Goal: Information Seeking & Learning: Learn about a topic

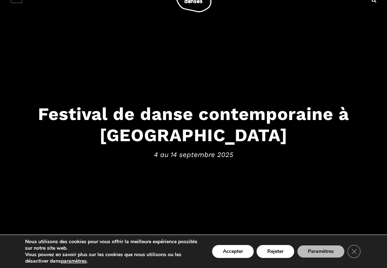
scroll to position [23, 0]
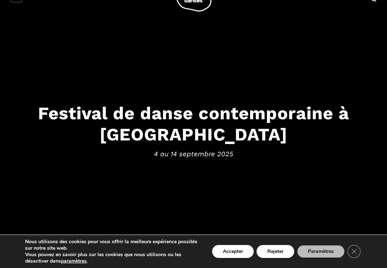
click at [280, 258] on button "Rejeter" at bounding box center [276, 251] width 38 height 13
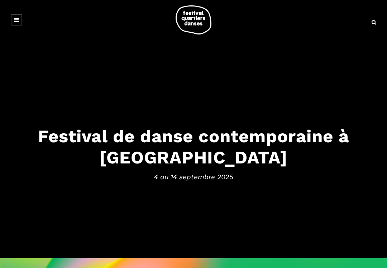
click at [217, 141] on h3 "Festival de danse contemporaine à [GEOGRAPHIC_DATA]" at bounding box center [193, 147] width 373 height 42
click at [191, 135] on h3 "Festival de danse contemporaine à [GEOGRAPHIC_DATA]" at bounding box center [193, 147] width 373 height 42
click at [15, 19] on icon at bounding box center [16, 20] width 5 height 6
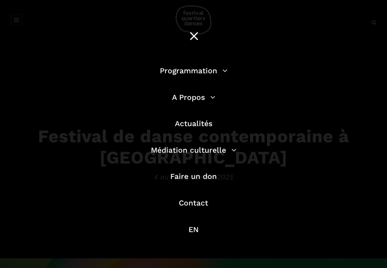
click at [215, 71] on link "Programmation" at bounding box center [194, 70] width 68 height 9
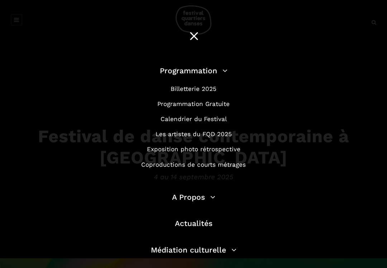
click at [218, 121] on link "Calendrier du Festival" at bounding box center [194, 118] width 66 height 7
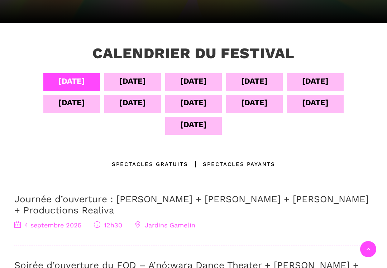
scroll to position [129, 0]
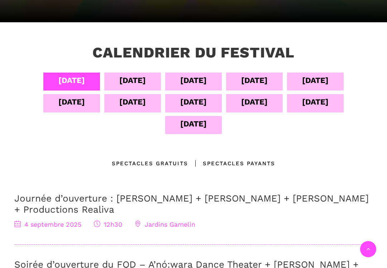
click at [134, 81] on div "05 sept" at bounding box center [132, 80] width 27 height 13
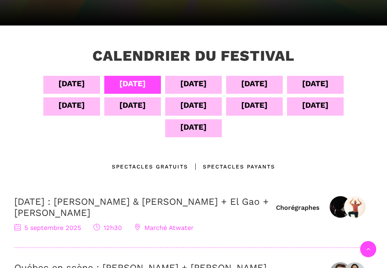
scroll to position [125, 0]
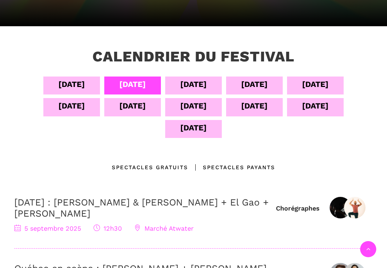
click at [201, 84] on div "06 sept" at bounding box center [193, 84] width 27 height 13
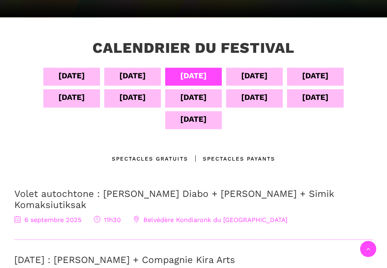
scroll to position [98, 0]
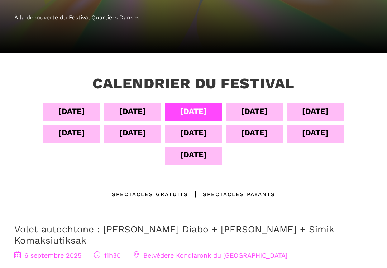
click at [260, 111] on div "07 sept" at bounding box center [254, 111] width 27 height 13
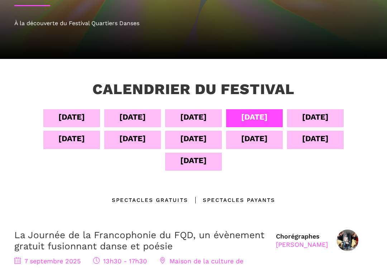
scroll to position [93, 0]
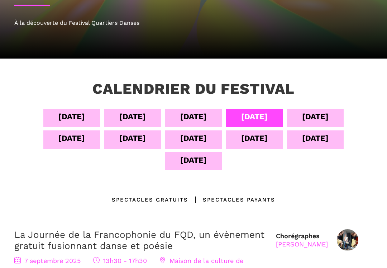
click at [324, 115] on div "08 sept" at bounding box center [315, 116] width 27 height 13
